Goal: Find specific page/section

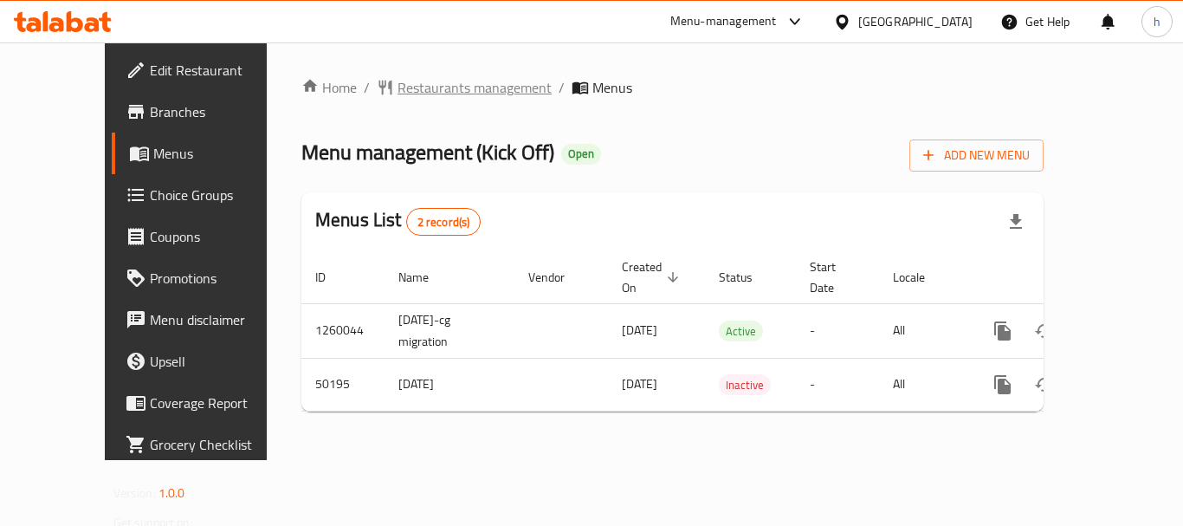
click at [419, 93] on span "Restaurants management" at bounding box center [474, 87] width 154 height 21
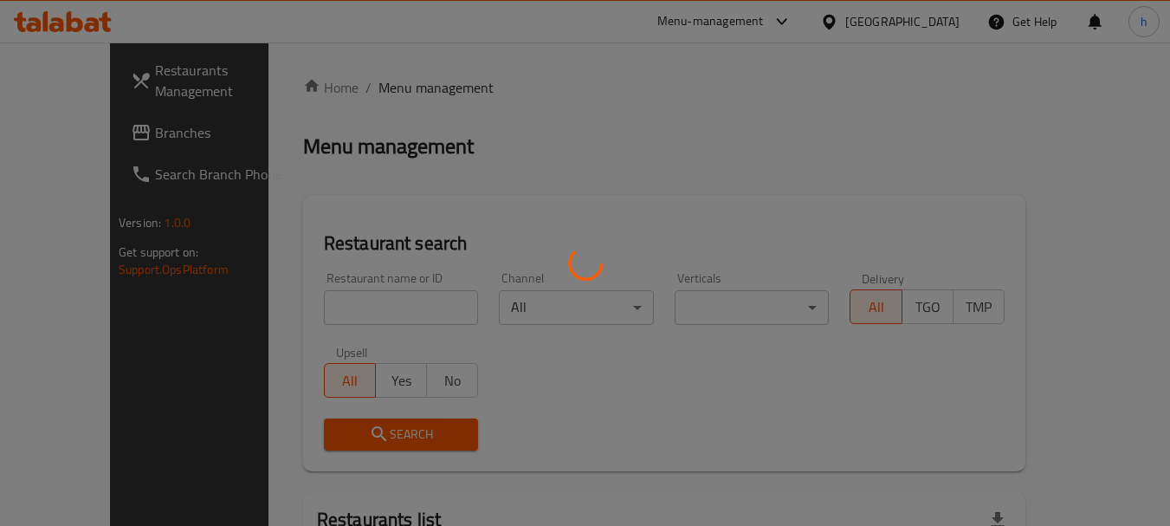
click at [328, 305] on div at bounding box center [585, 263] width 1170 height 526
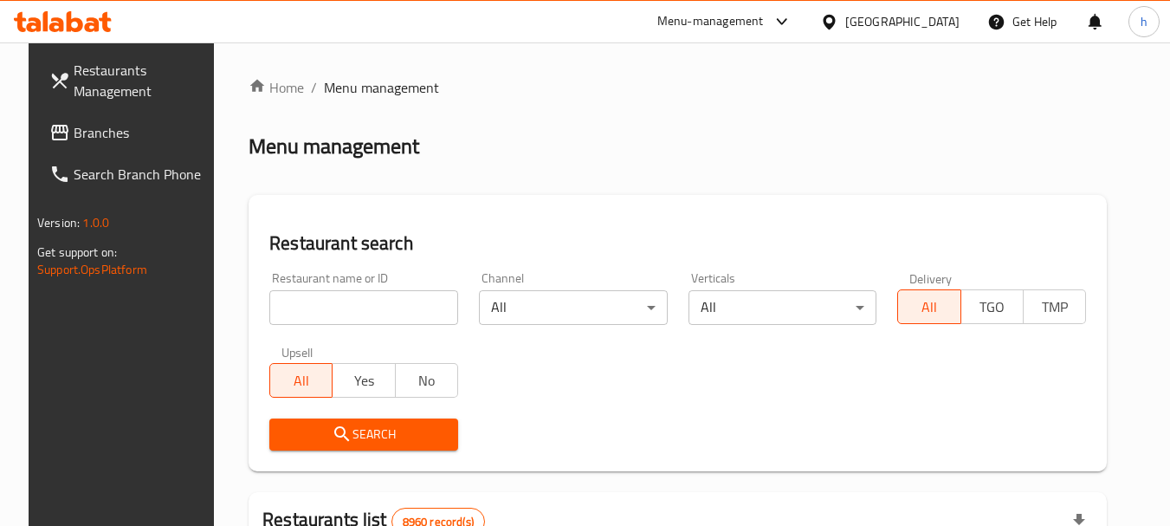
click at [328, 305] on input "search" at bounding box center [363, 307] width 189 height 35
paste input "24963"
type input "24963"
click at [340, 433] on span "Search" at bounding box center [363, 434] width 161 height 22
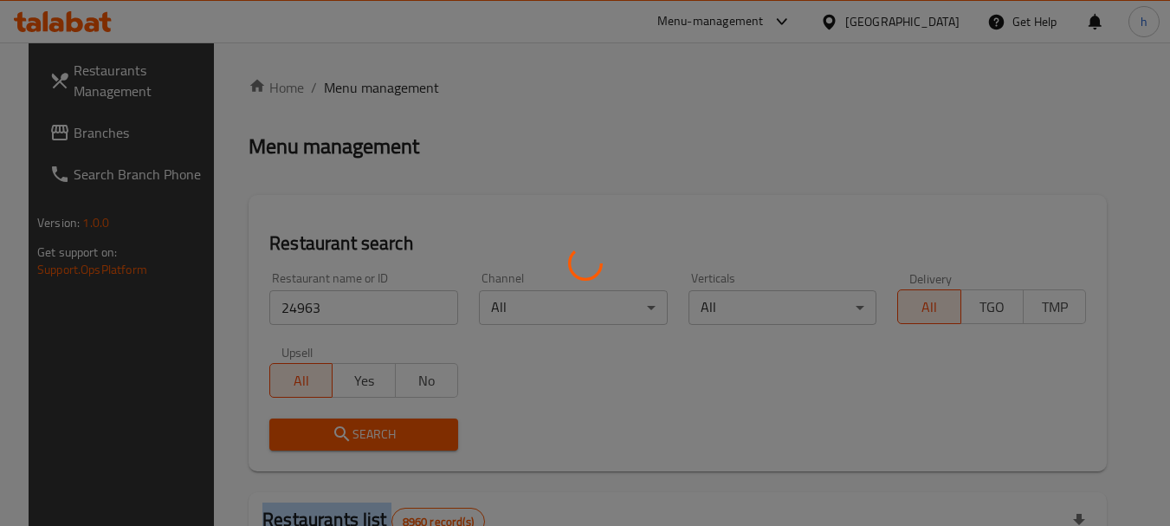
click at [340, 433] on div at bounding box center [585, 263] width 1170 height 526
